Goal: Task Accomplishment & Management: Use online tool/utility

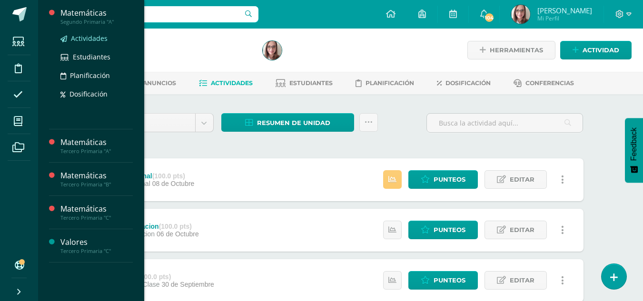
click at [93, 39] on span "Actividades" at bounding box center [89, 38] width 37 height 9
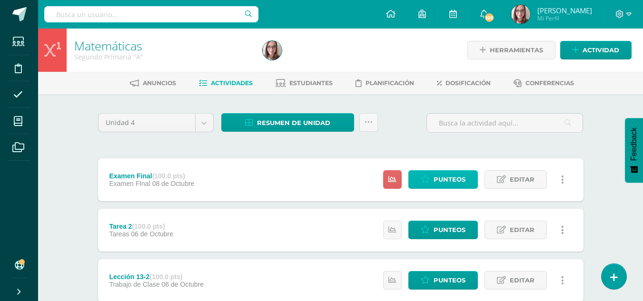
click at [428, 178] on icon at bounding box center [425, 180] width 9 height 8
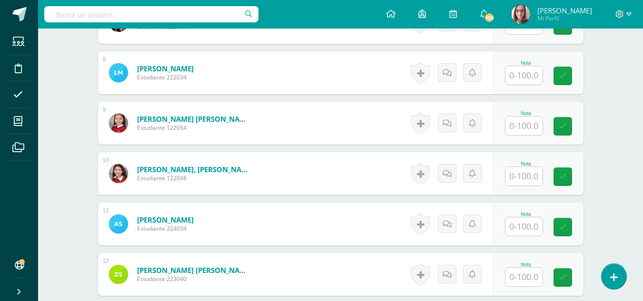
scroll to position [787, 0]
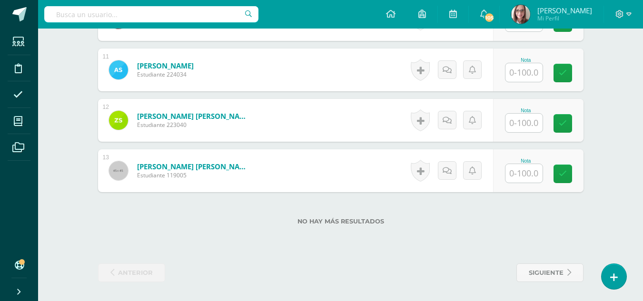
click at [511, 175] on input "text" at bounding box center [524, 173] width 37 height 19
type input "76.5"
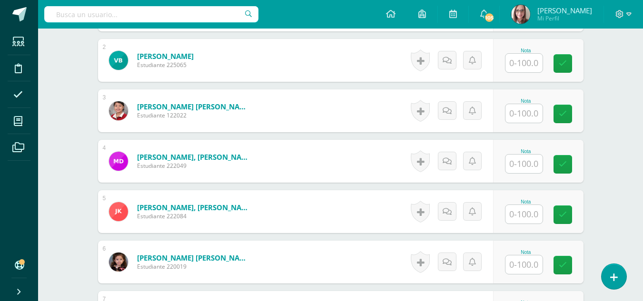
scroll to position [350, 0]
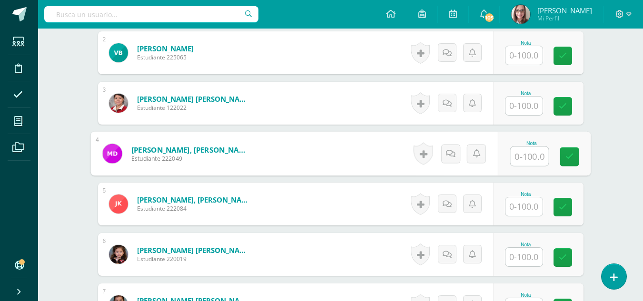
click at [521, 153] on input "text" at bounding box center [529, 156] width 38 height 19
type input "90"
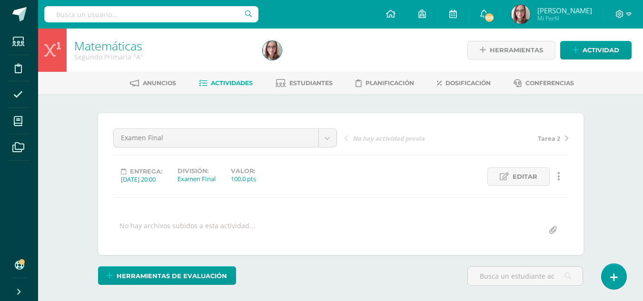
scroll to position [787, 0]
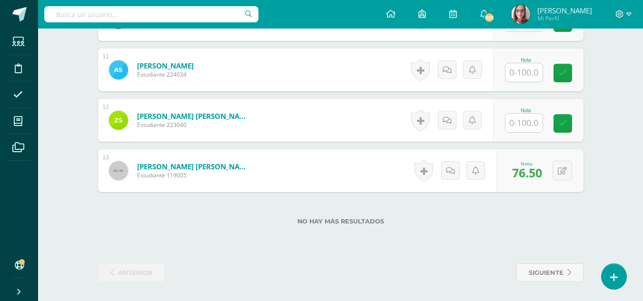
click at [531, 121] on input "text" at bounding box center [524, 123] width 37 height 19
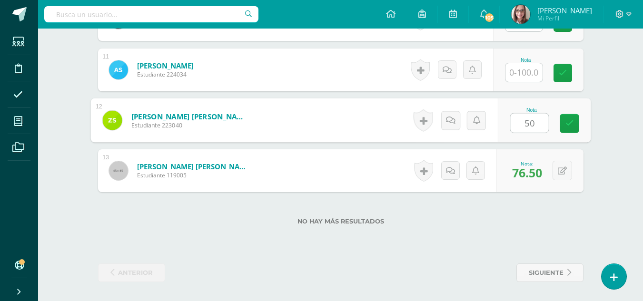
type input "50"
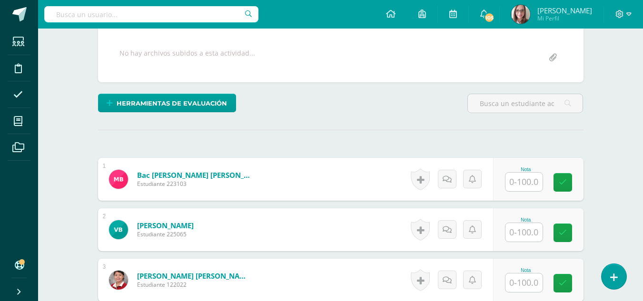
scroll to position [0, 0]
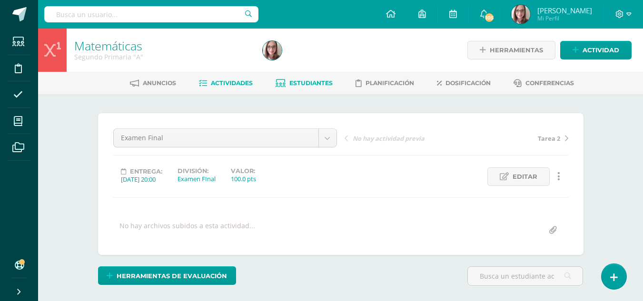
click at [304, 83] on span "Estudiantes" at bounding box center [310, 83] width 43 height 7
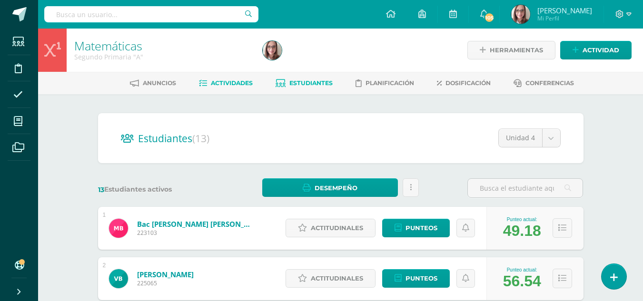
click at [229, 86] on span "Actividades" at bounding box center [232, 83] width 42 height 7
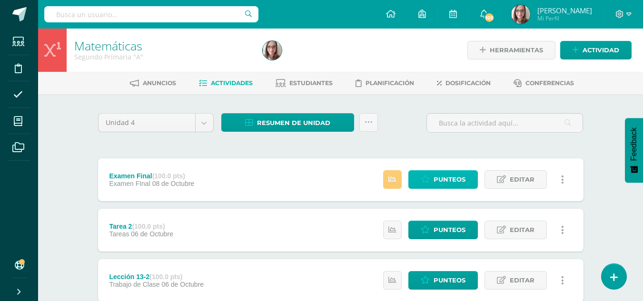
click at [436, 172] on span "Punteos" at bounding box center [450, 180] width 32 height 18
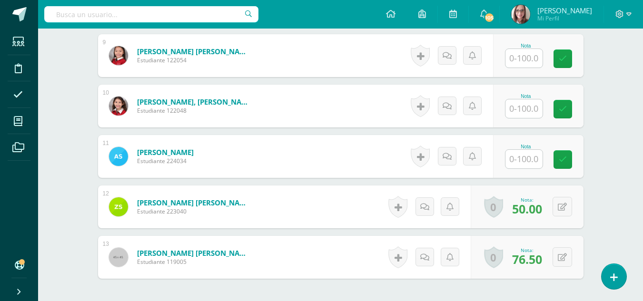
scroll to position [729, 0]
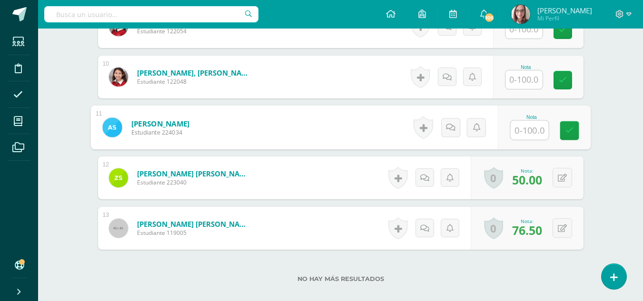
click at [521, 129] on input "text" at bounding box center [529, 130] width 38 height 19
type input "80"
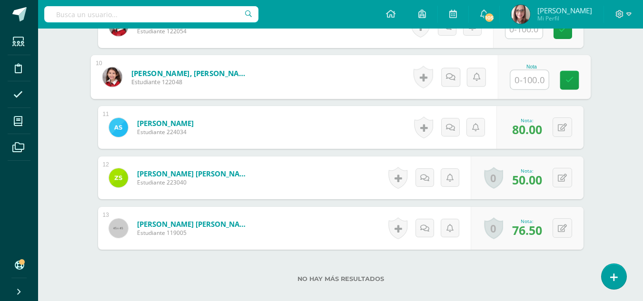
click at [524, 80] on input "text" at bounding box center [529, 79] width 38 height 19
type input "74.5"
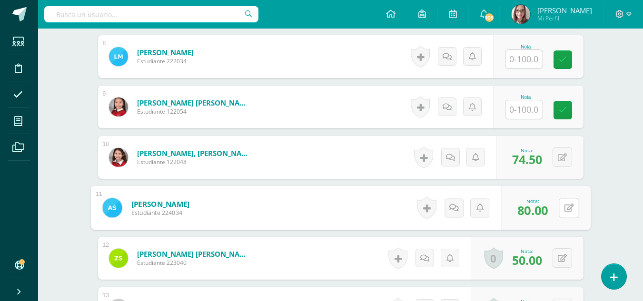
scroll to position [646, 0]
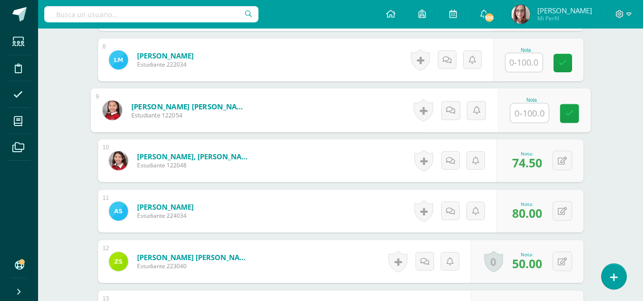
click at [516, 111] on input "text" at bounding box center [529, 113] width 38 height 19
type input "74.5"
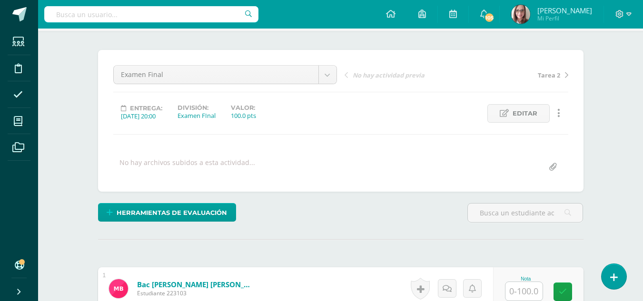
scroll to position [0, 0]
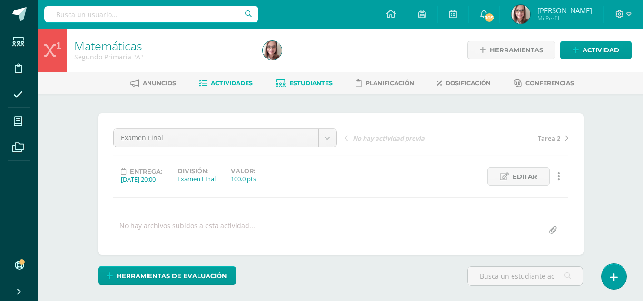
click at [303, 81] on span "Estudiantes" at bounding box center [310, 83] width 43 height 7
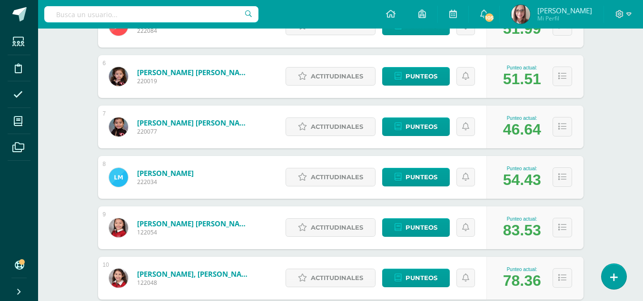
scroll to position [403, 0]
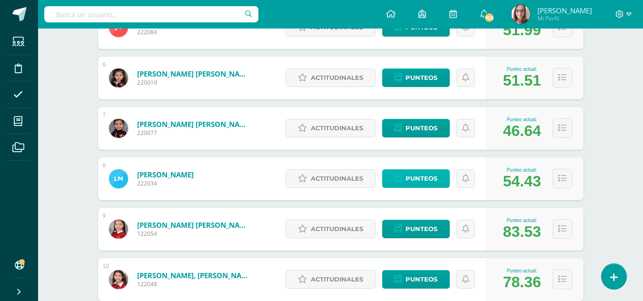
click at [406, 179] on span "Punteos" at bounding box center [422, 179] width 32 height 18
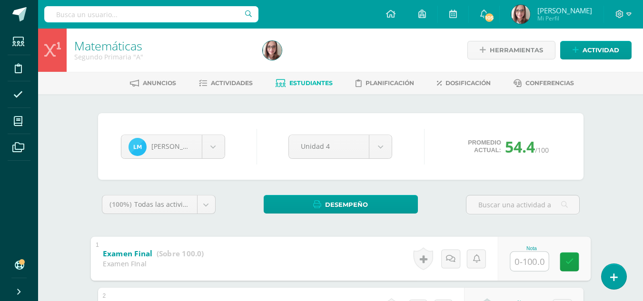
click at [526, 255] on input "text" at bounding box center [529, 261] width 38 height 19
type input "75"
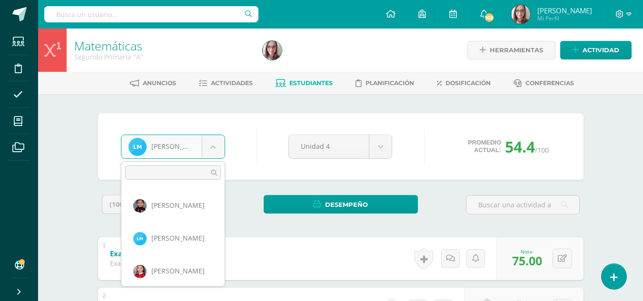
scroll to position [179, 0]
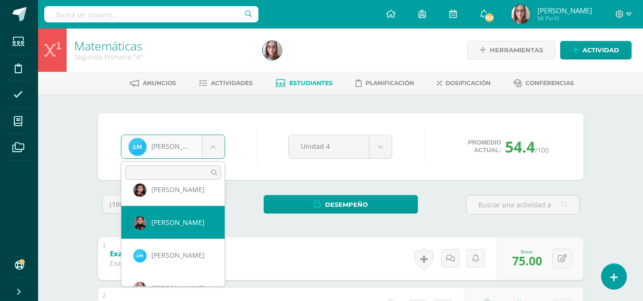
select select "8"
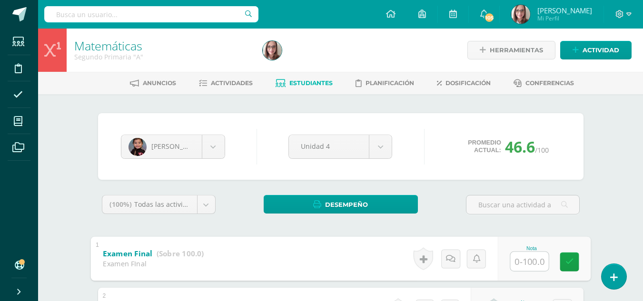
click at [529, 262] on input "text" at bounding box center [529, 261] width 38 height 19
type input "56"
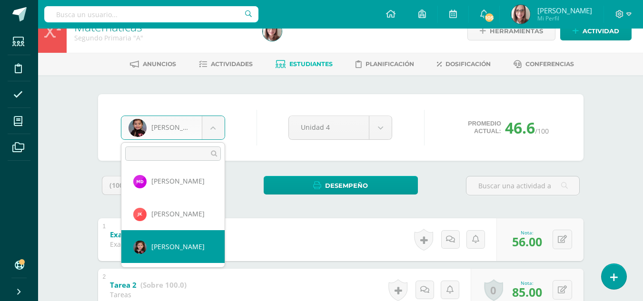
select select "7"
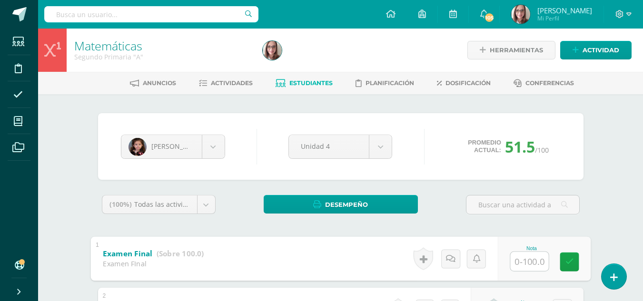
click at [522, 262] on input "text" at bounding box center [529, 261] width 38 height 19
type input "69"
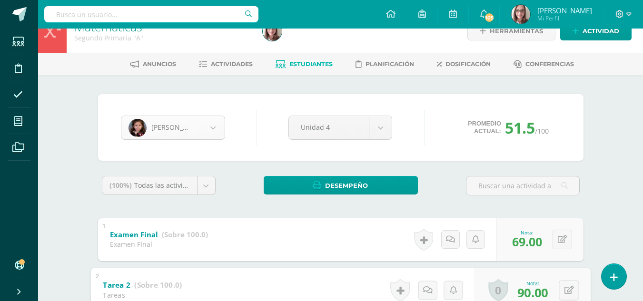
scroll to position [98, 0]
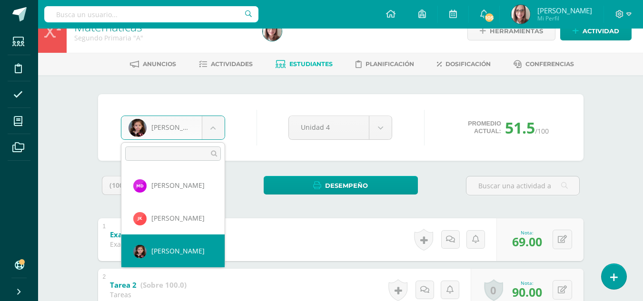
scroll to position [70, 0]
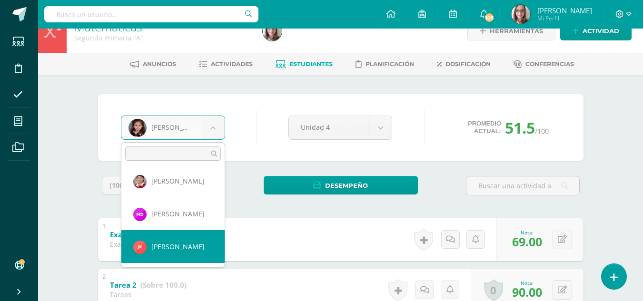
select select "875"
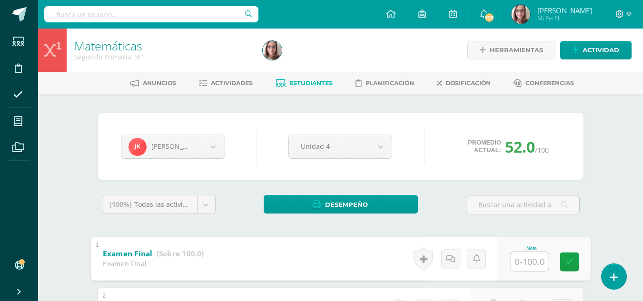
click at [525, 258] on input "text" at bounding box center [529, 261] width 38 height 19
type input "72"
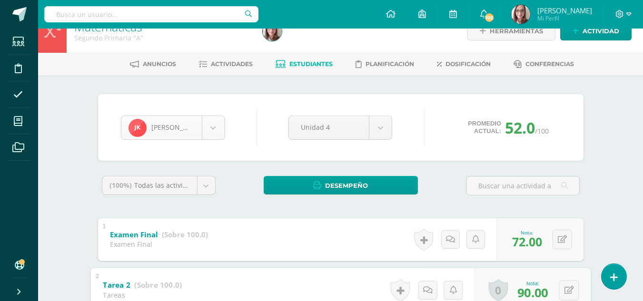
scroll to position [65, 0]
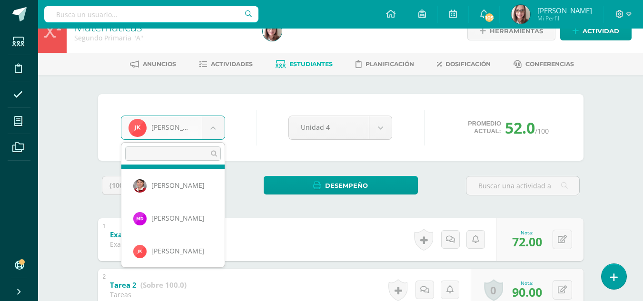
scroll to position [37, 0]
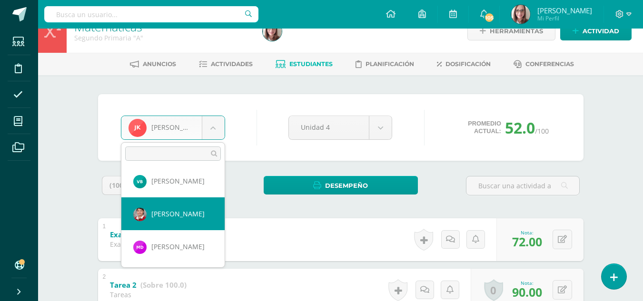
select select "3439"
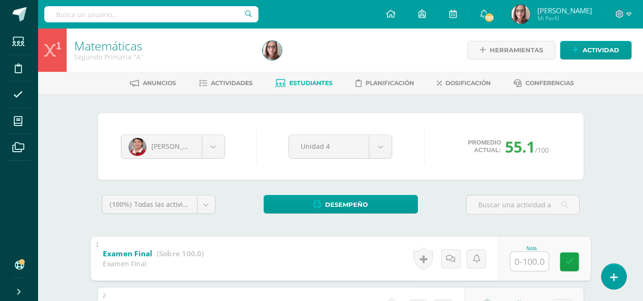
click at [508, 259] on div "Nota" at bounding box center [544, 259] width 93 height 44
type input "85.5"
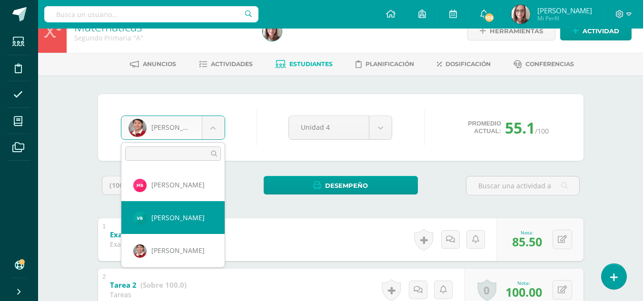
select select "3684"
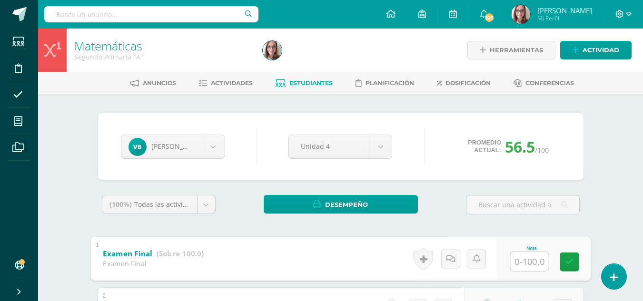
click at [537, 260] on input "text" at bounding box center [529, 261] width 38 height 19
type input "76"
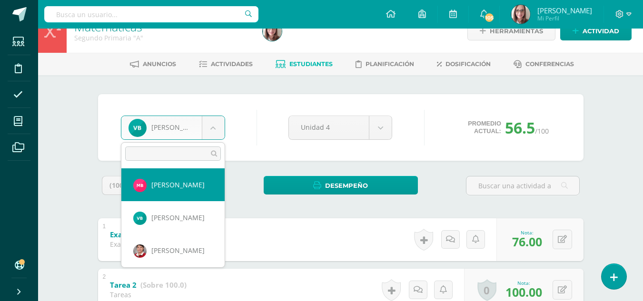
select select "3347"
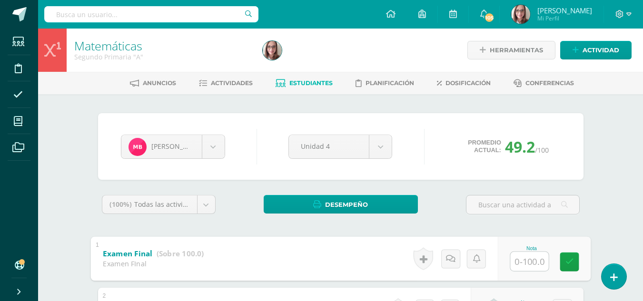
click at [529, 265] on input "text" at bounding box center [529, 261] width 38 height 19
type input "79.5"
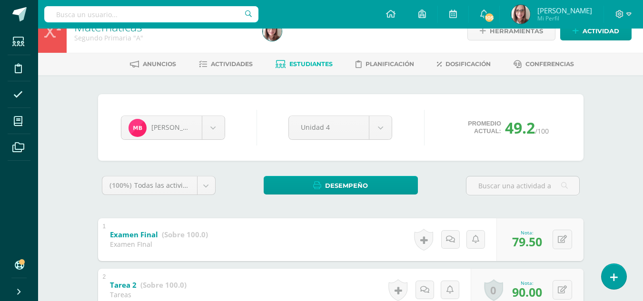
click at [307, 67] on span "Estudiantes" at bounding box center [310, 63] width 43 height 7
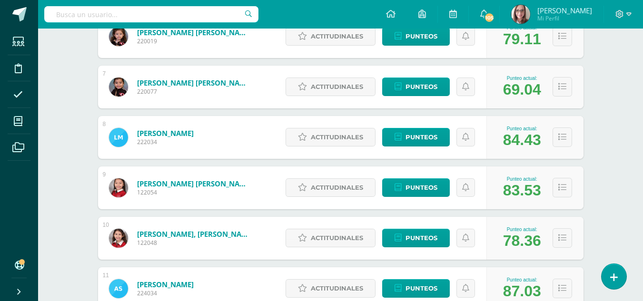
scroll to position [454, 0]
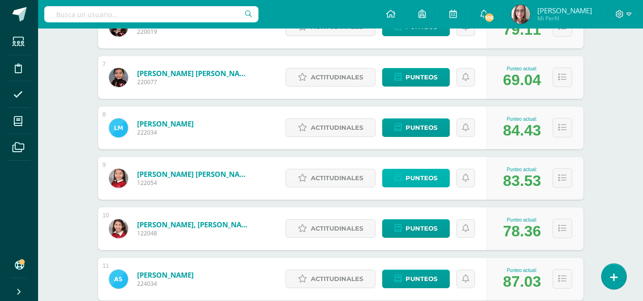
click at [417, 176] on span "Punteos" at bounding box center [422, 178] width 32 height 18
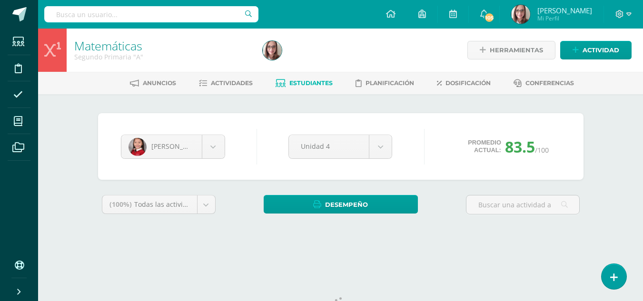
drag, startPoint x: 647, startPoint y: 36, endPoint x: 645, endPoint y: 9, distance: 26.7
click at [643, 9] on html "Estudiantes Disciplina Asistencia Mis cursos Archivos Soporte Ayuda Reportar un…" at bounding box center [321, 128] width 643 height 257
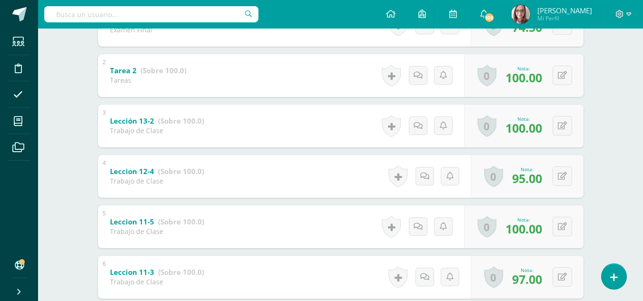
scroll to position [239, 0]
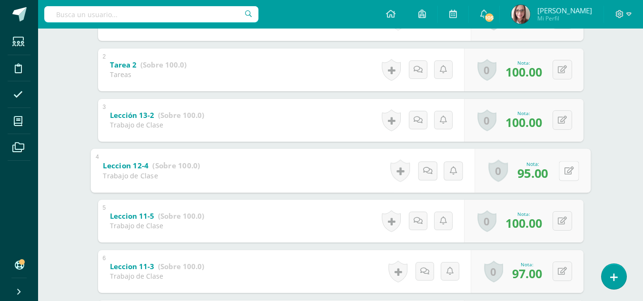
click at [562, 168] on button at bounding box center [569, 171] width 20 height 20
type input "100"
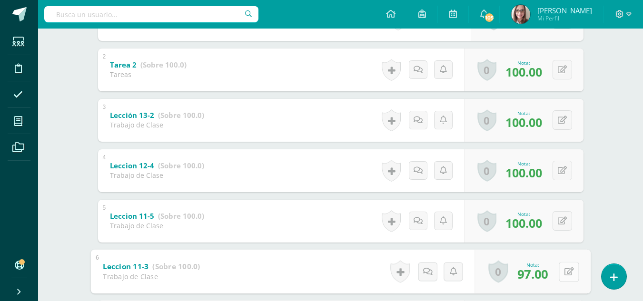
click at [568, 280] on button at bounding box center [569, 272] width 20 height 20
type input "100"
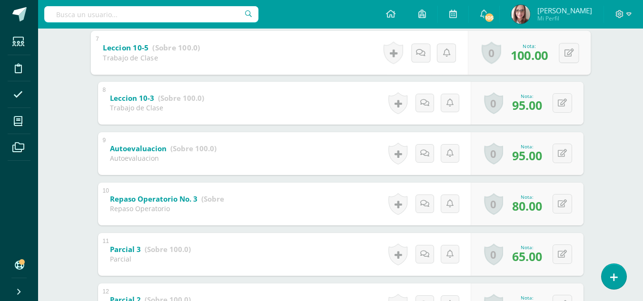
scroll to position [513, 0]
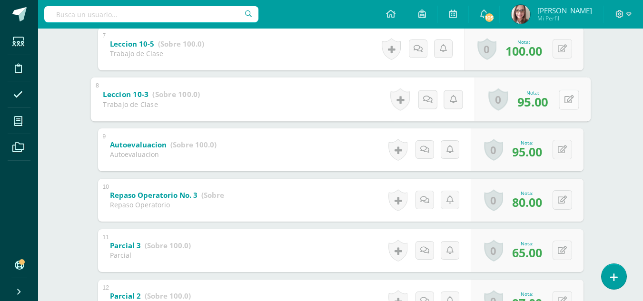
click at [557, 105] on div "0 Logros Logros obtenidos Aún no hay logros agregados Nota: 95.00" at bounding box center [533, 99] width 116 height 44
click at [567, 100] on icon at bounding box center [569, 99] width 10 height 8
type input "100"
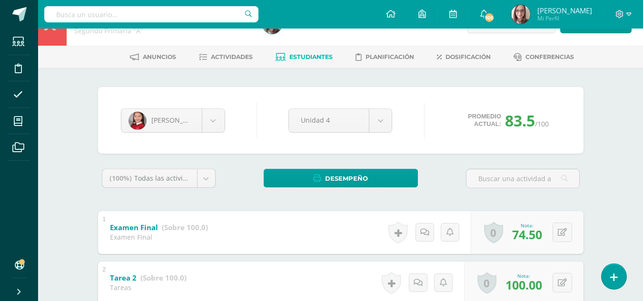
scroll to position [0, 0]
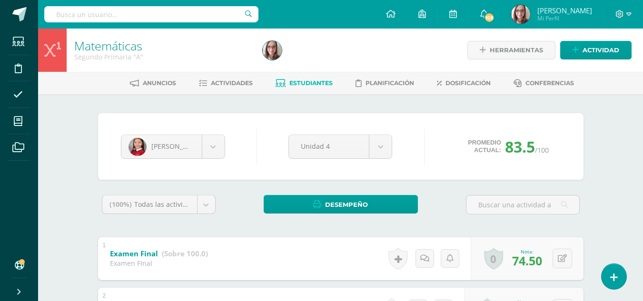
click at [310, 90] on link "Estudiantes" at bounding box center [304, 83] width 57 height 15
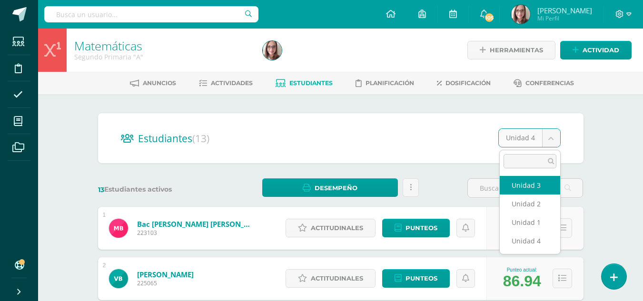
select select "/dashboard/teacher/section/3068/students/?unit=176813"
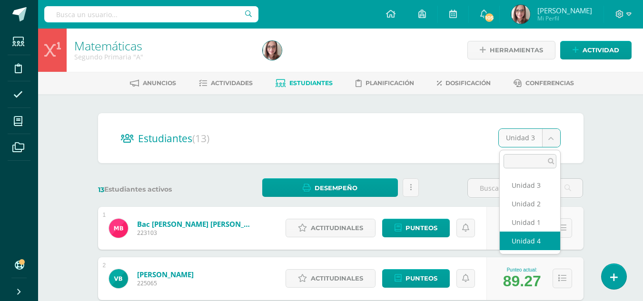
select select "/dashboard/teacher/section/3068/students/?unit=176814"
